Goal: Transaction & Acquisition: Obtain resource

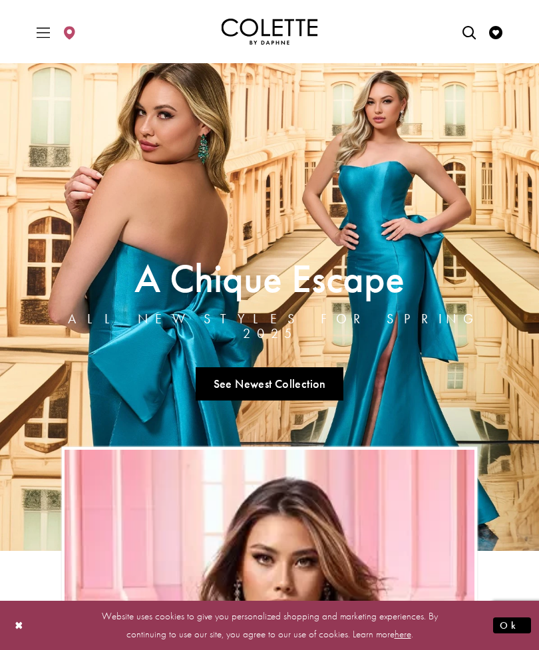
click at [271, 384] on link "See Newest Collection" at bounding box center [269, 383] width 148 height 33
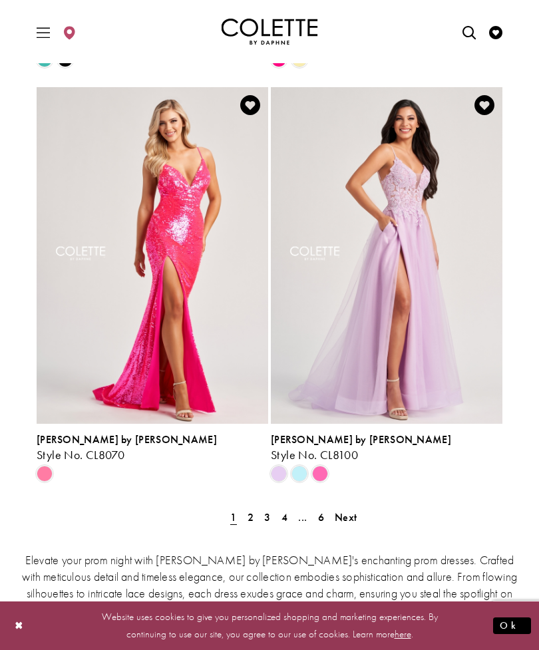
scroll to position [2716, 0]
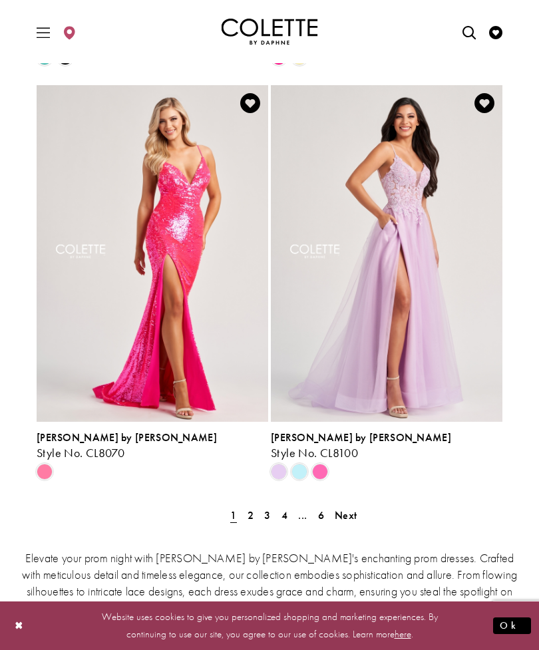
click at [349, 508] on span "Next" at bounding box center [345, 515] width 22 height 14
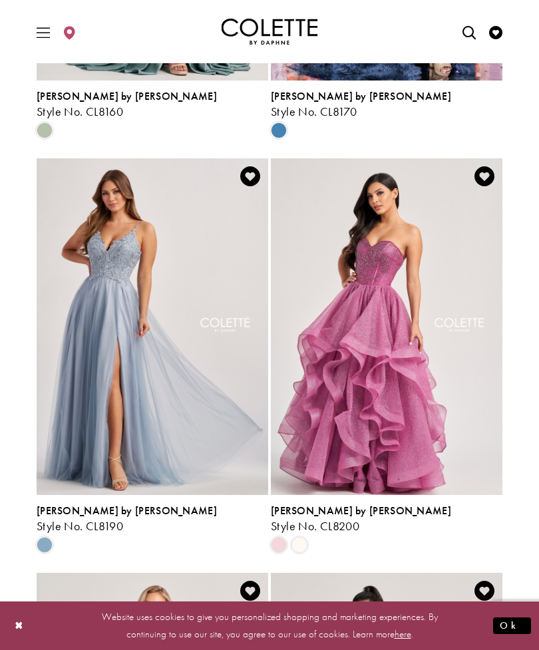
scroll to position [1399, 0]
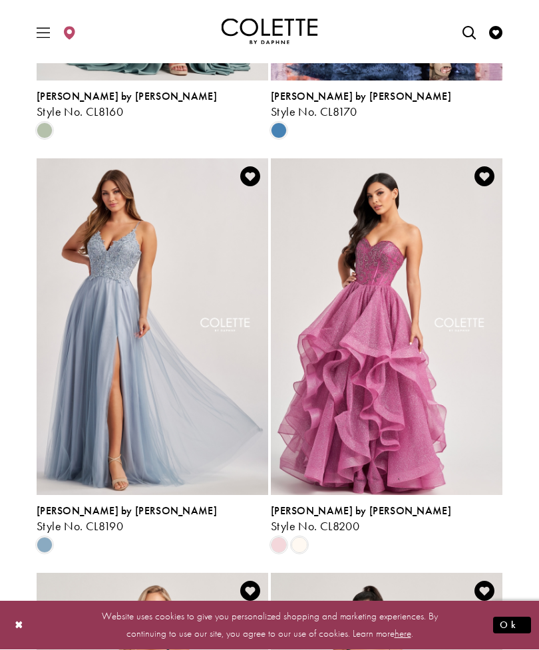
click at [400, 263] on img "Visit Colette by Daphne Style No. CL8200 Page" at bounding box center [386, 327] width 231 height 336
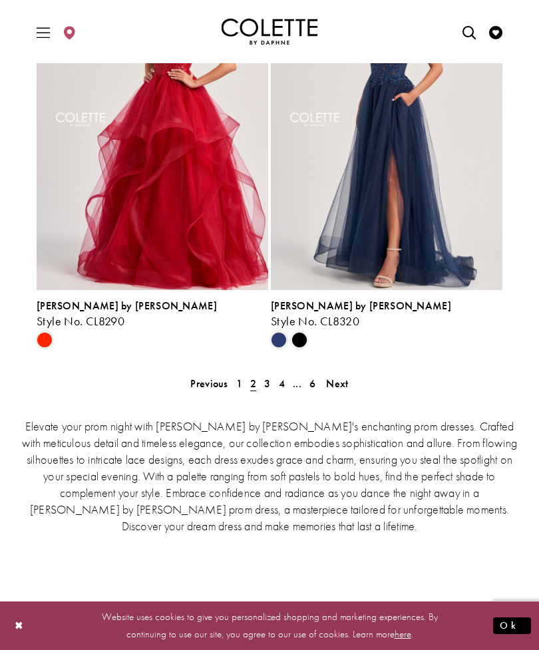
scroll to position [2847, 0]
click at [341, 376] on span "Next" at bounding box center [337, 383] width 22 height 14
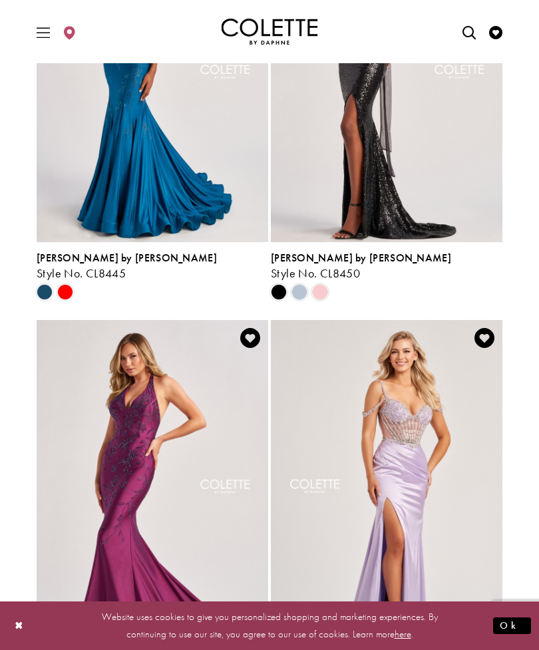
scroll to position [1335, 0]
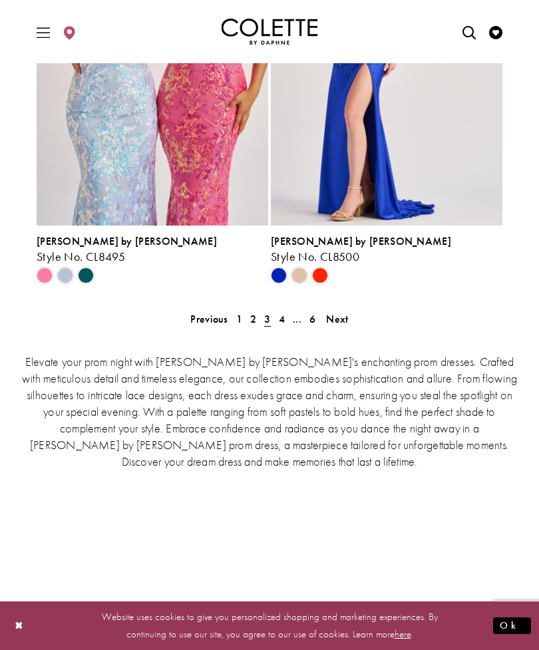
click at [346, 312] on span "Next" at bounding box center [337, 319] width 22 height 14
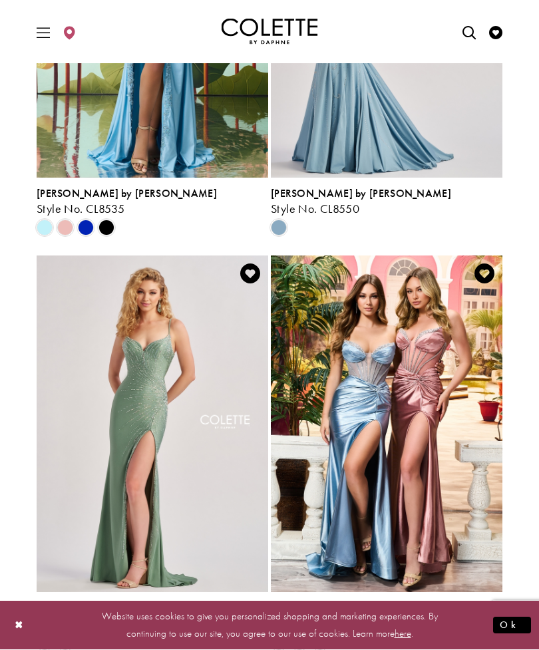
scroll to position [1333, 0]
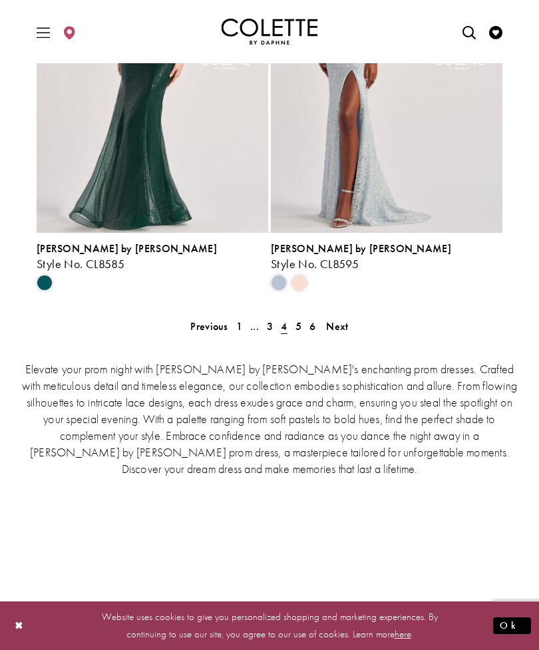
click at [336, 319] on span "Next" at bounding box center [337, 326] width 22 height 14
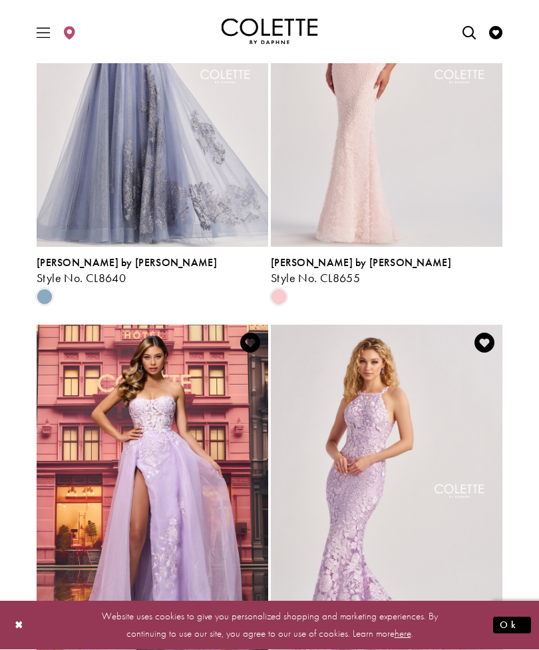
scroll to position [1650, 0]
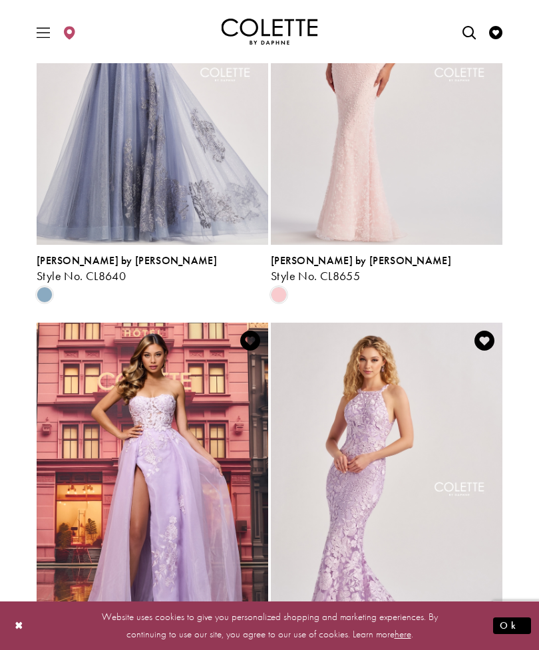
click at [253, 330] on icon "Add to Wishlist" at bounding box center [250, 340] width 20 height 20
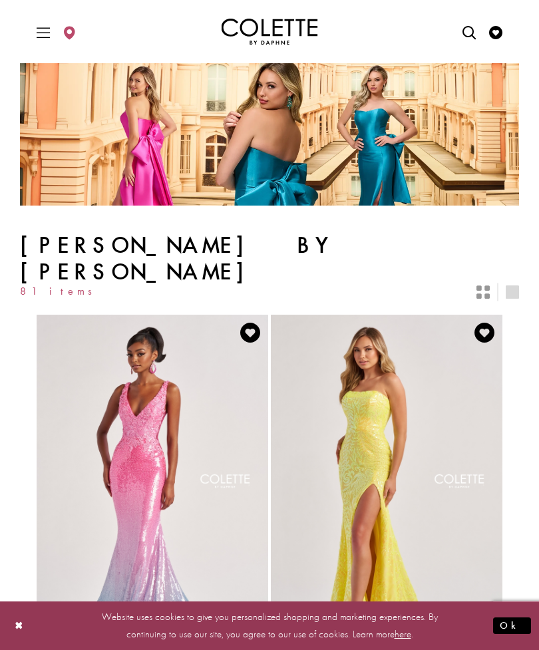
scroll to position [1692, 0]
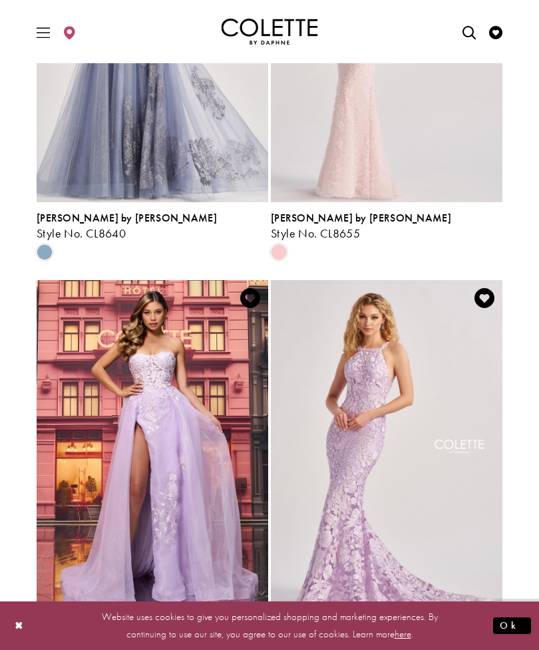
click at [244, 288] on icon "Add to Wishlist" at bounding box center [250, 298] width 20 height 20
click at [257, 288] on icon "Add to Wishlist" at bounding box center [250, 298] width 20 height 20
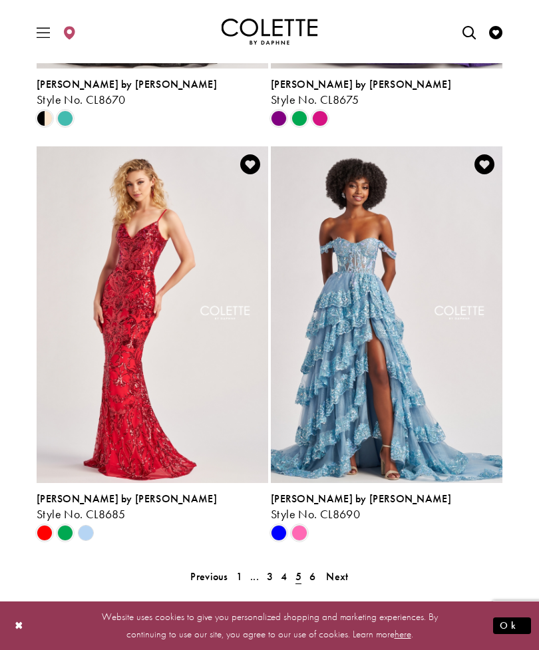
scroll to position [2655, 0]
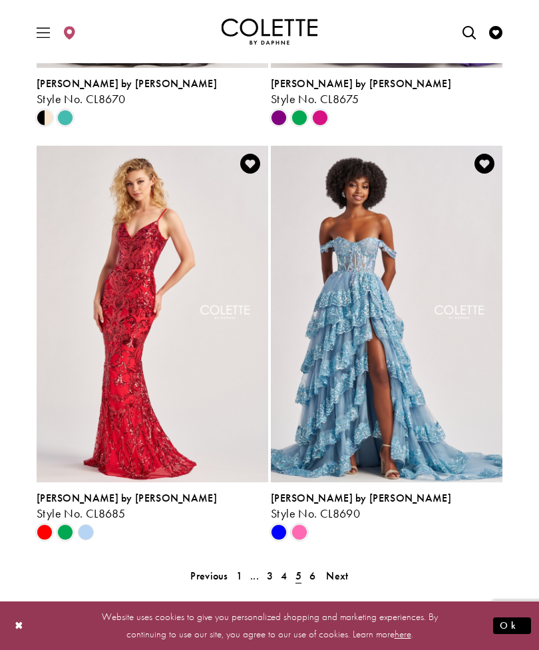
click at [338, 569] on span "Next" at bounding box center [337, 576] width 22 height 14
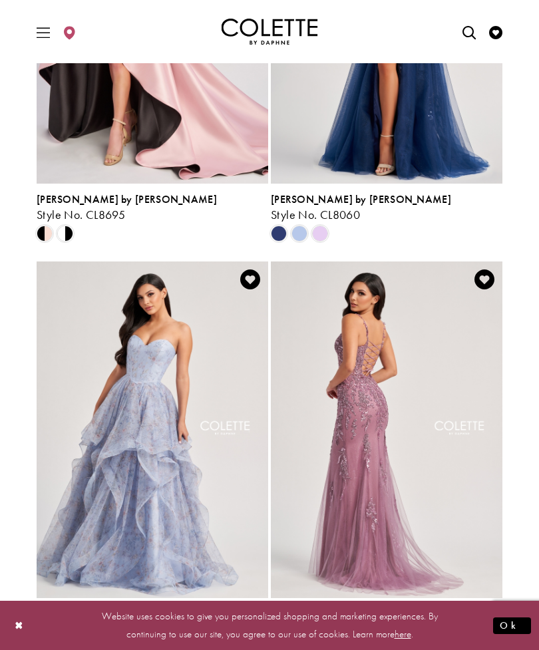
scroll to position [469, 0]
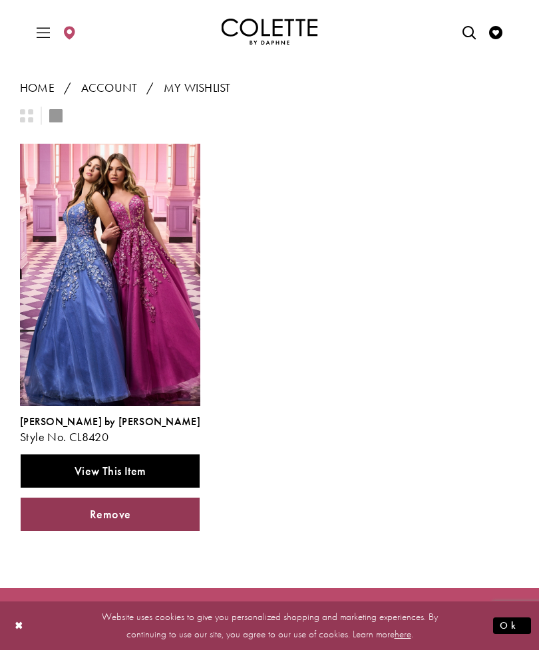
click at [88, 463] on span "View This Item" at bounding box center [109, 470] width 71 height 15
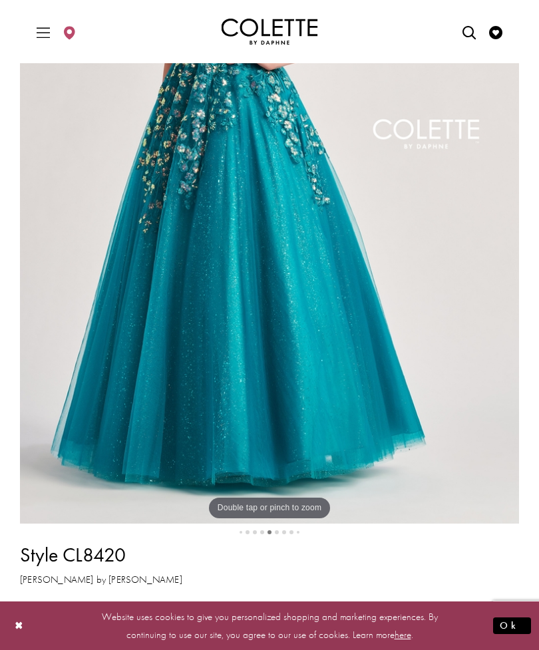
click at [61, 612] on span "Product color controls state depends on size chosen" at bounding box center [59, 616] width 17 height 17
